Goal: Browse casually

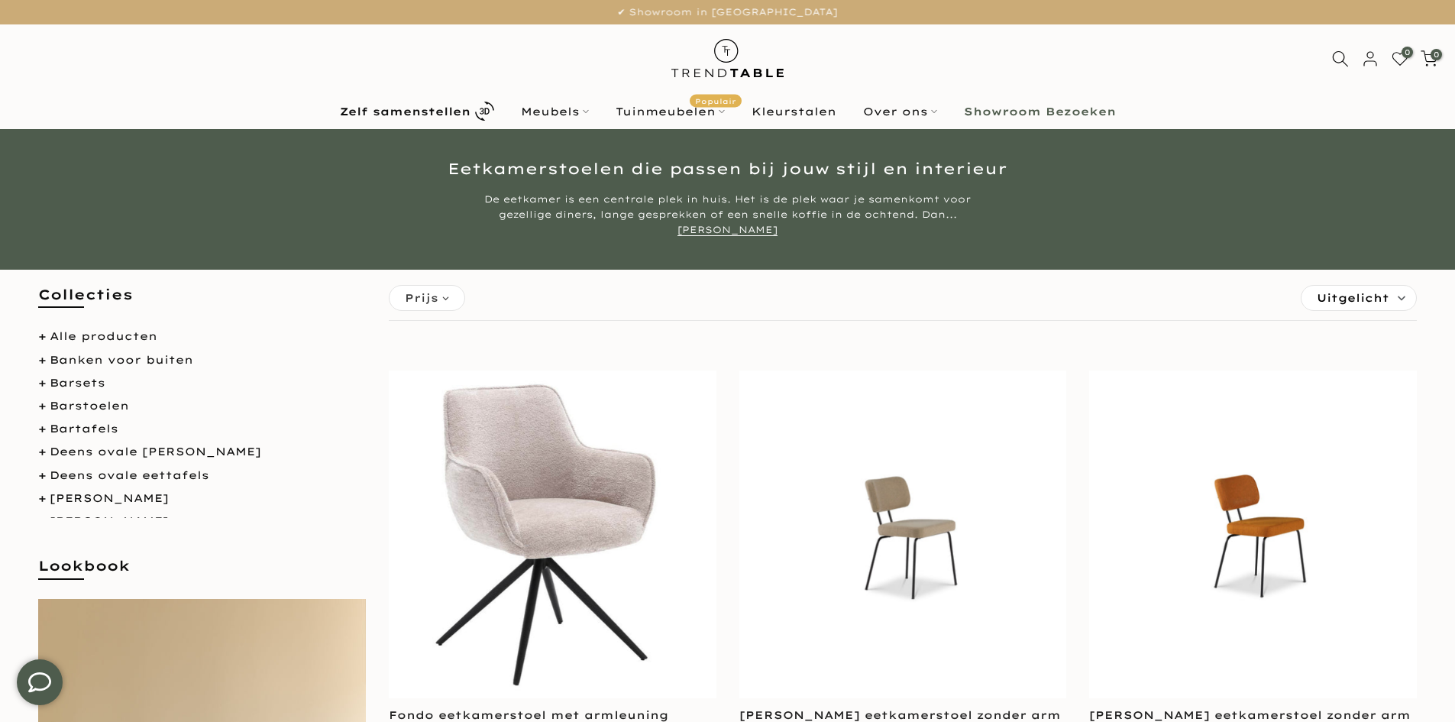
type input "****"
